Goal: Learn about a topic

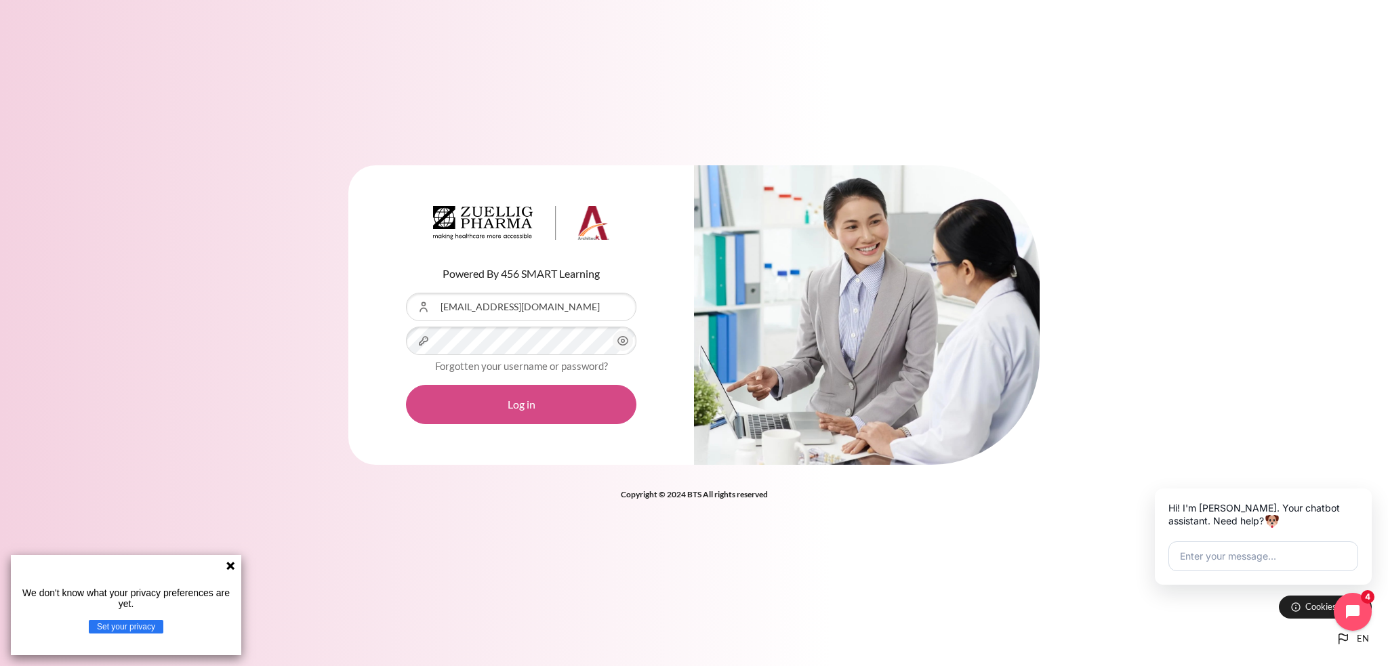
click at [497, 404] on button "Log in" at bounding box center [521, 404] width 230 height 39
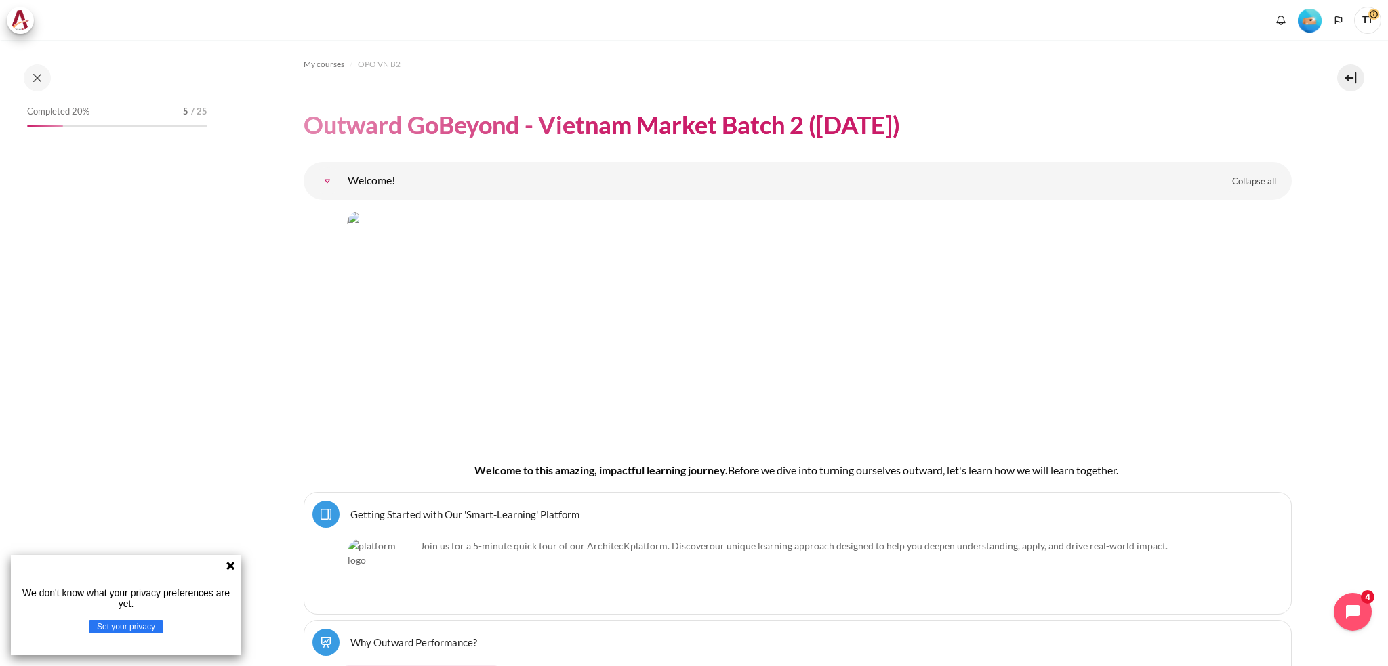
click at [230, 568] on icon at bounding box center [230, 565] width 11 height 11
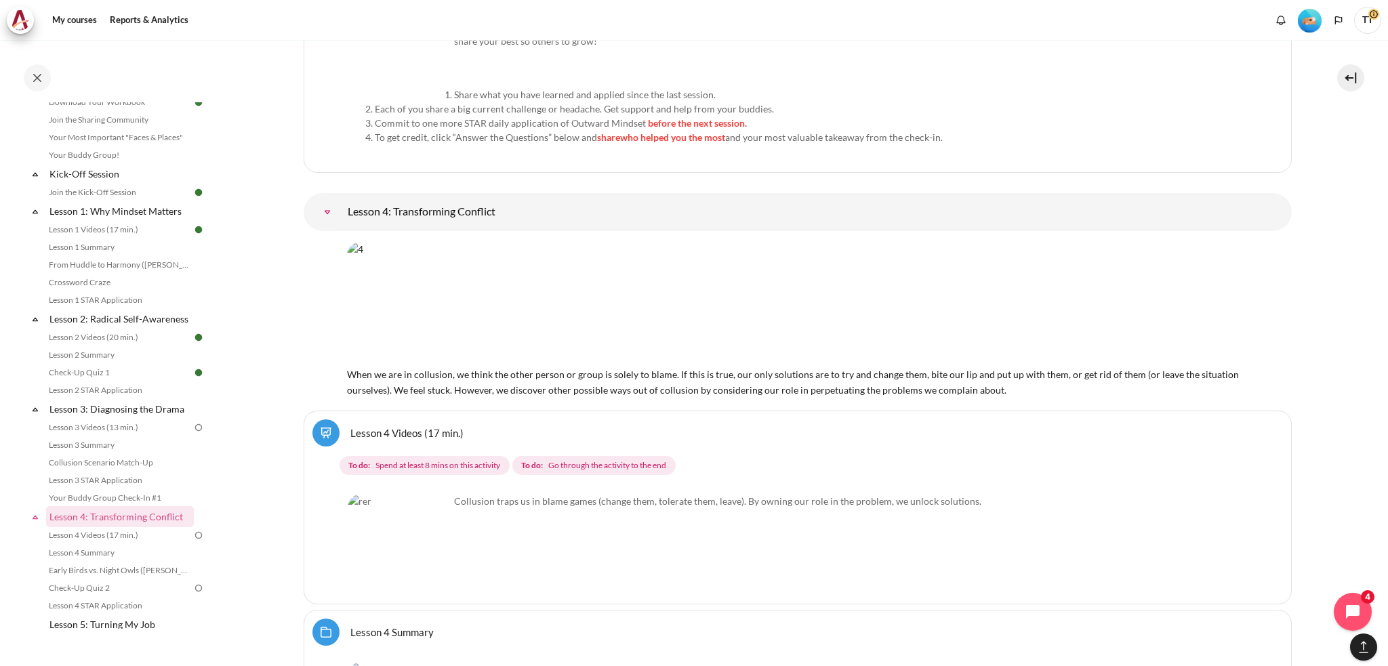
scroll to position [6271, 0]
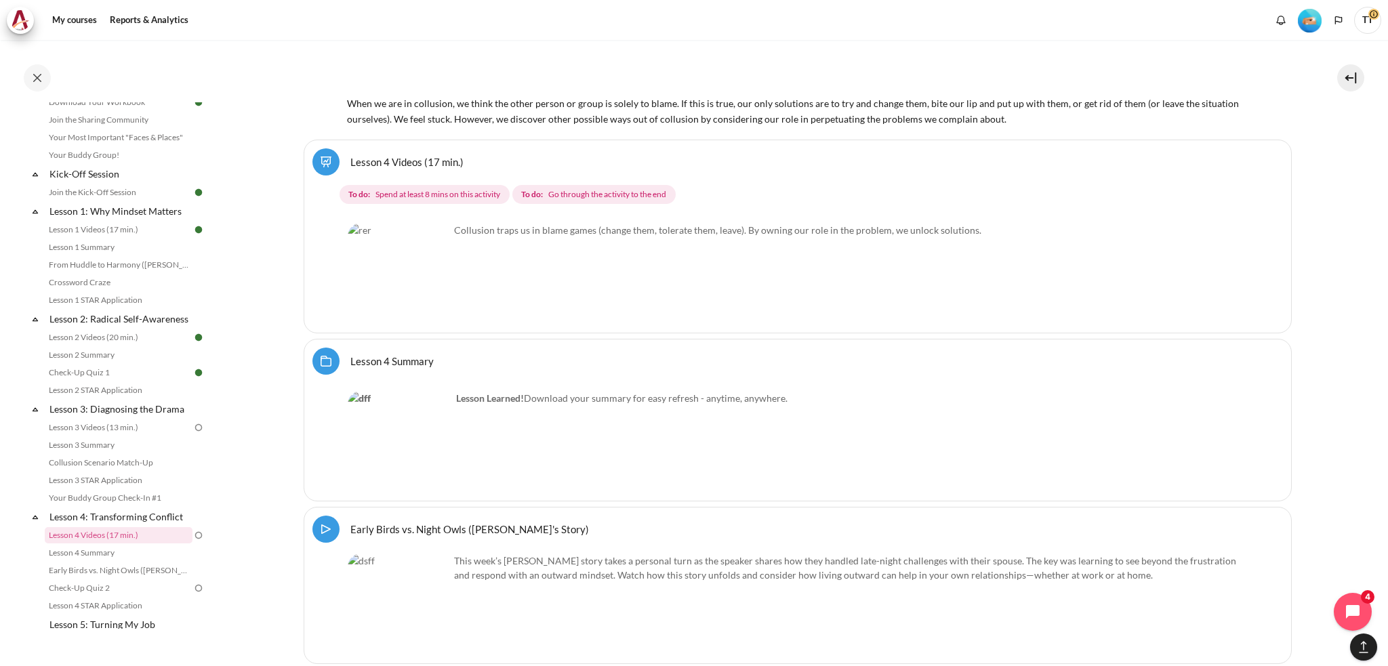
click at [407, 295] on img "Content" at bounding box center [399, 274] width 102 height 102
click at [371, 277] on img "Content" at bounding box center [399, 274] width 102 height 102
click at [369, 412] on img "Content" at bounding box center [399, 442] width 102 height 102
click at [410, 236] on img "Content" at bounding box center [399, 274] width 102 height 102
click at [350, 155] on link "Lesson 4 Videos (17 min.)" at bounding box center [406, 161] width 113 height 13
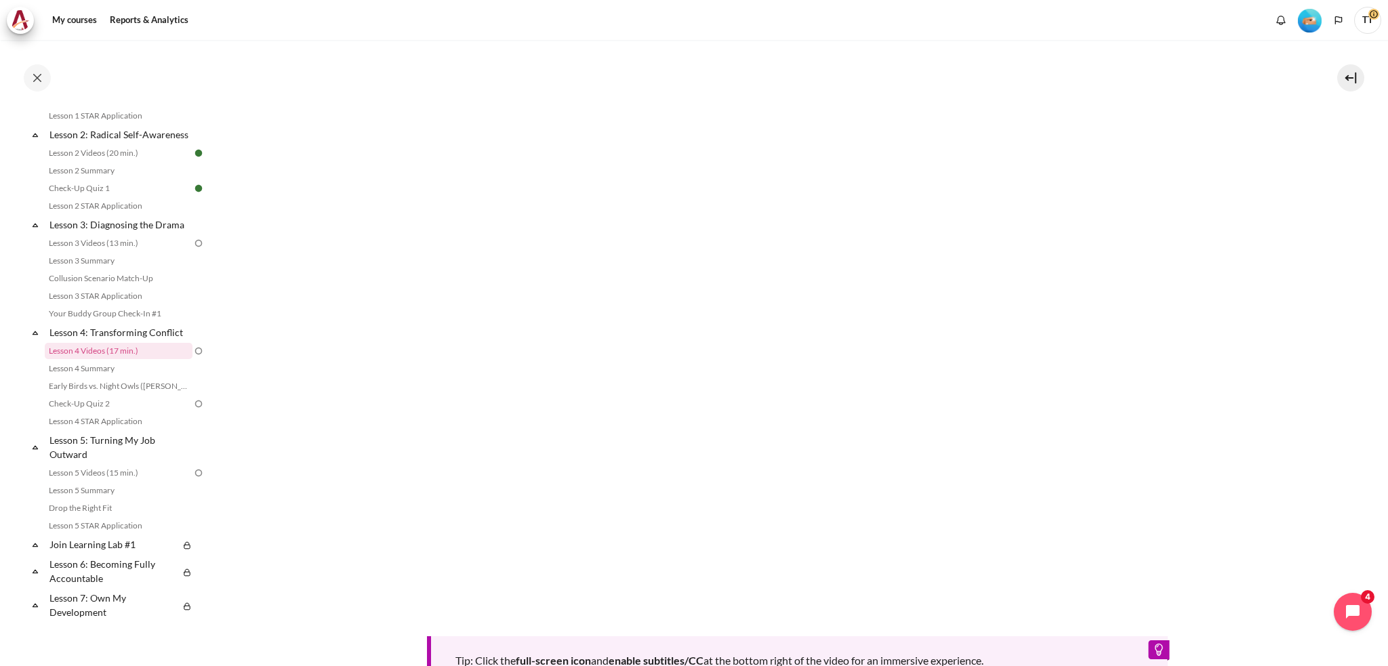
scroll to position [339, 0]
